Goal: Communication & Community: Answer question/provide support

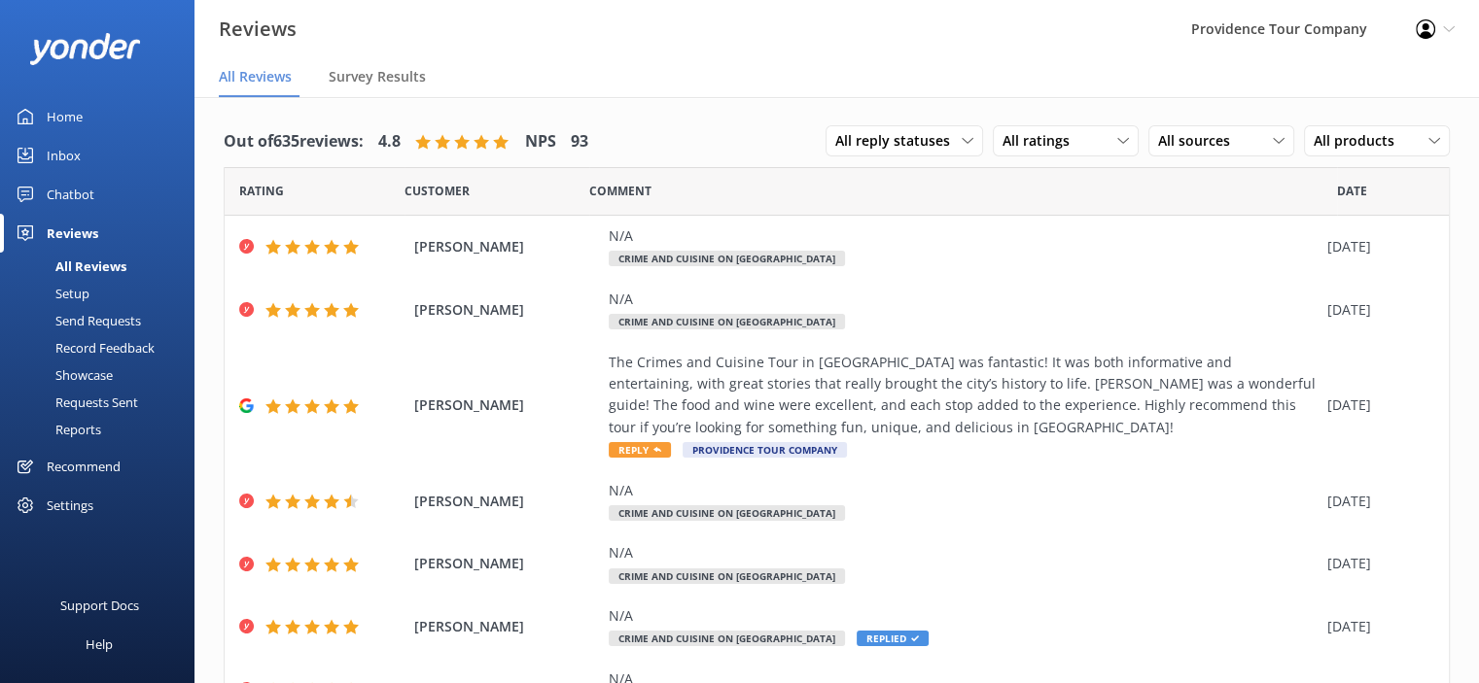
click at [1451, 23] on icon at bounding box center [1449, 29] width 12 height 12
click at [844, 399] on div "The Crimes and Cuisine Tour in [GEOGRAPHIC_DATA] was fantastic! It was both inf…" at bounding box center [963, 395] width 709 height 87
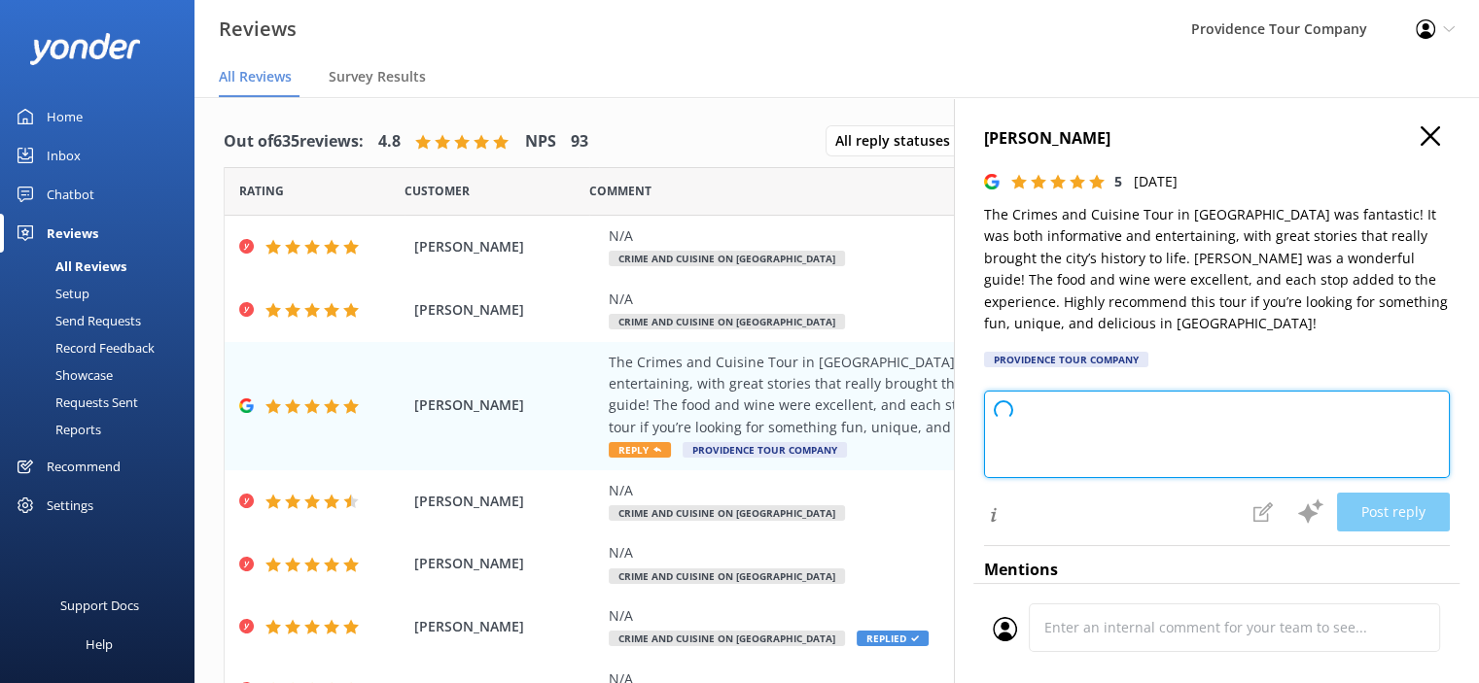
click at [1024, 420] on textarea at bounding box center [1217, 434] width 466 height 87
paste textarea
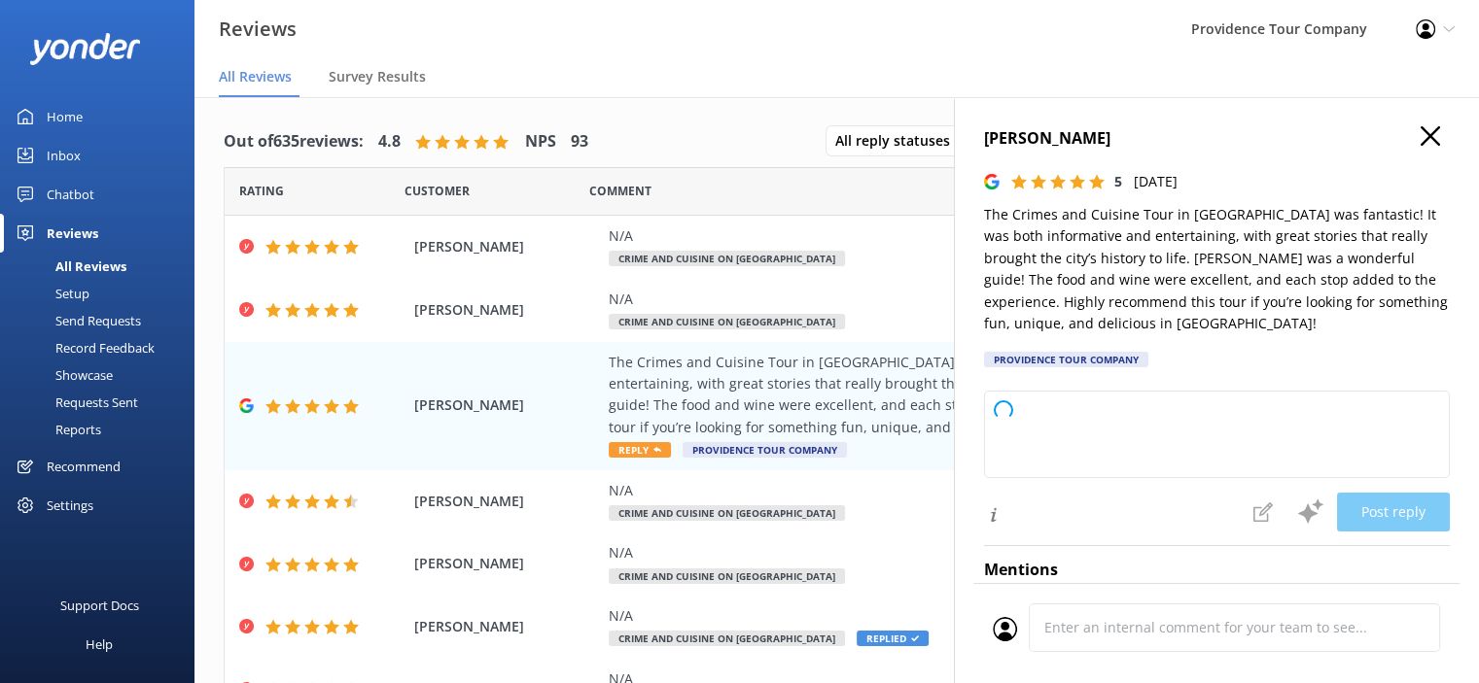
click at [1421, 137] on icon "button" at bounding box center [1429, 135] width 19 height 19
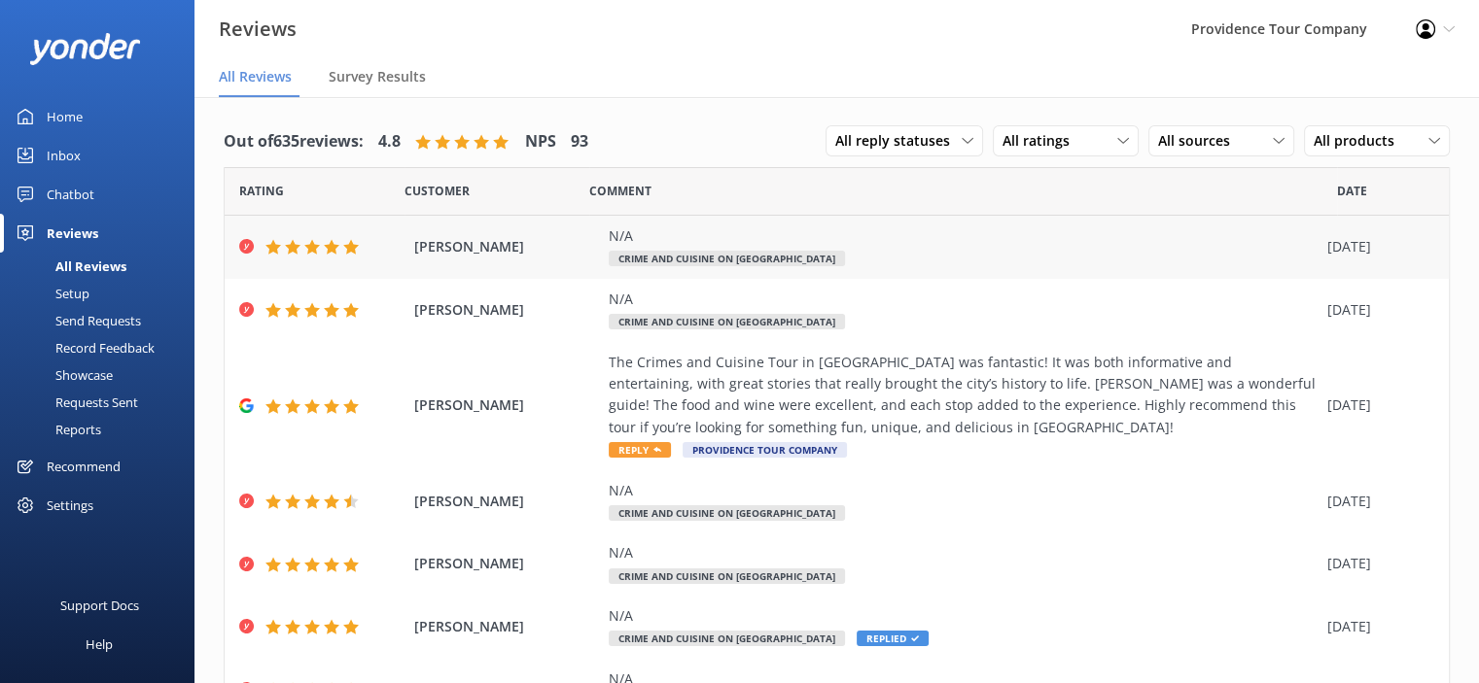
click at [697, 244] on div "N/A" at bounding box center [963, 236] width 709 height 21
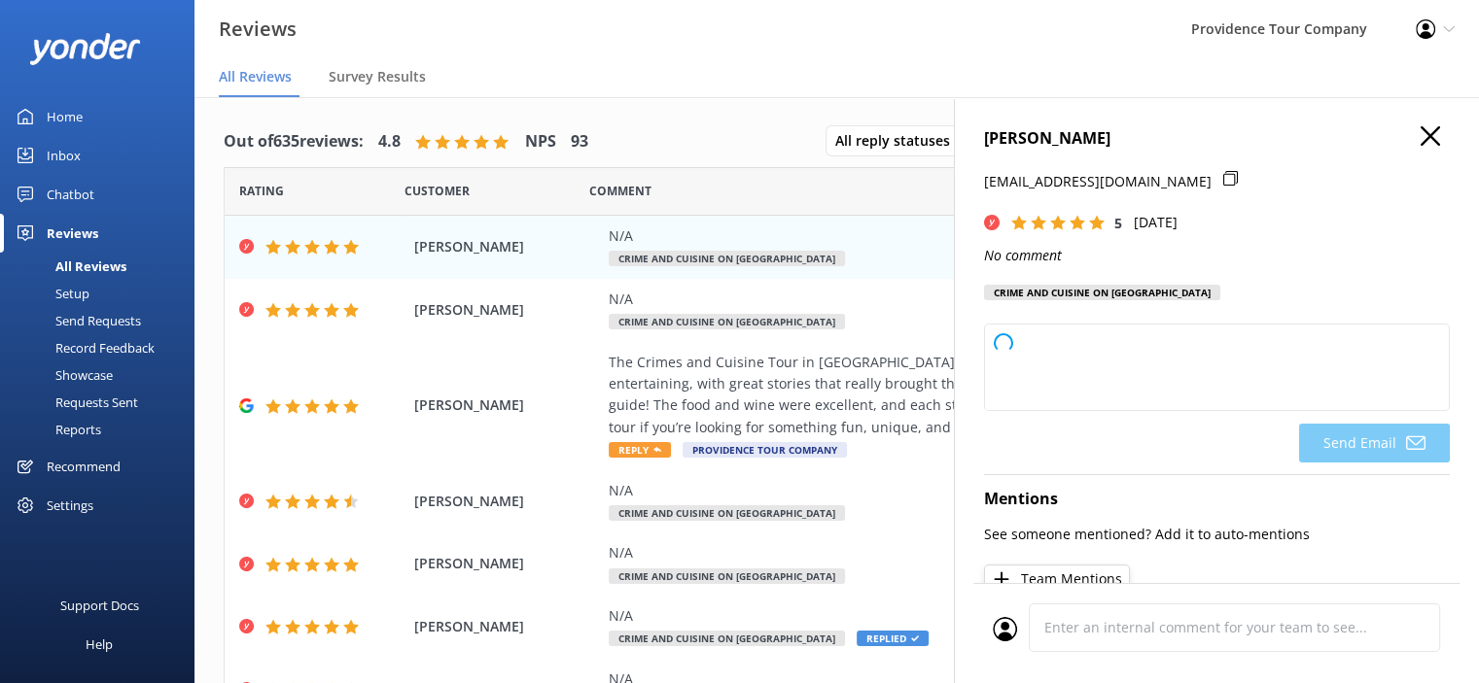
click at [1384, 130] on h4 "[PERSON_NAME]" at bounding box center [1217, 138] width 466 height 25
click at [1443, 24] on icon at bounding box center [1449, 29] width 12 height 12
click at [1345, 135] on link "Logout" at bounding box center [1382, 133] width 194 height 49
